Goal: Task Accomplishment & Management: Manage account settings

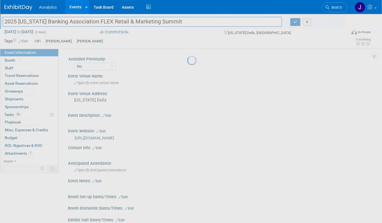
select select "No"
select select "Accepted"
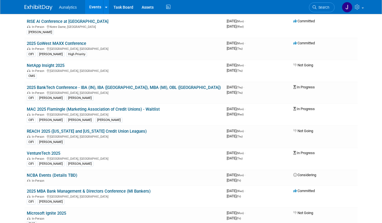
scroll to position [79, 0]
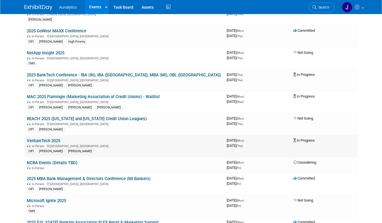
click at [55, 140] on link "VentureTech 2025" at bounding box center [43, 140] width 33 height 5
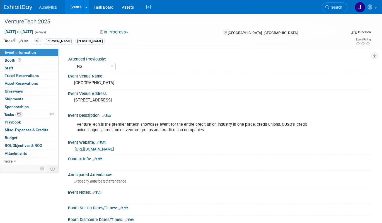
select select "No"
click at [29, 113] on link "12% Tasks 12%" at bounding box center [29, 115] width 58 height 8
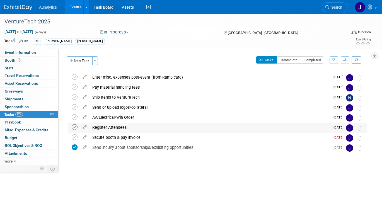
click at [76, 128] on icon at bounding box center [75, 127] width 6 height 6
click at [72, 10] on link "Events" at bounding box center [75, 7] width 20 height 14
